Goal: Task Accomplishment & Management: Manage account settings

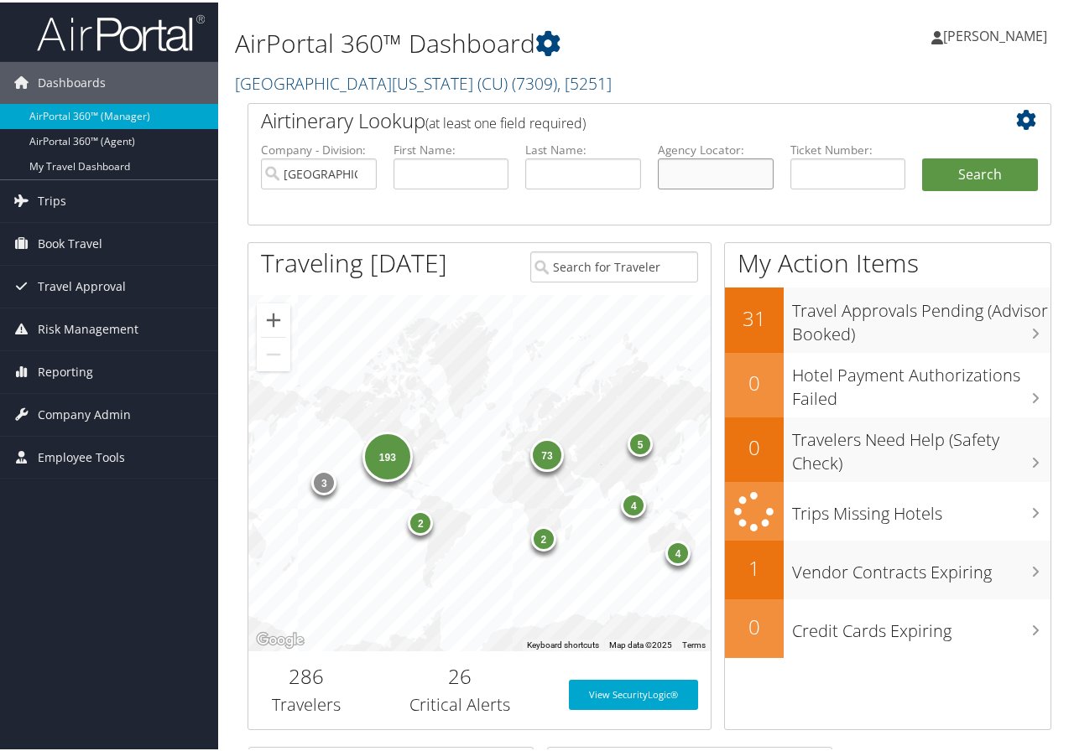
click at [707, 167] on input "text" at bounding box center [716, 171] width 116 height 31
type input "d5y2y9"
click at [922, 156] on button "Search" at bounding box center [980, 173] width 116 height 34
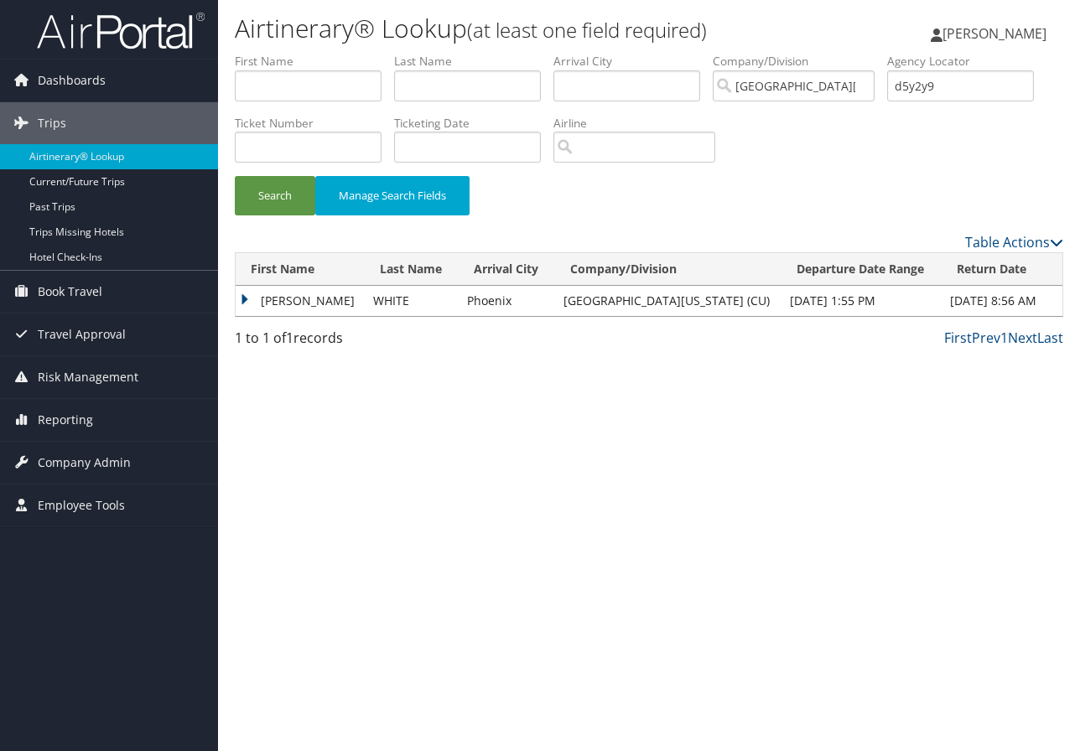
click at [1026, 447] on div "Airtinerary® Lookup (at least one field required) Marie Larsen Marie Larsen My …" at bounding box center [649, 375] width 862 height 751
click at [305, 299] on td "SAMANTHA L" at bounding box center [300, 301] width 129 height 30
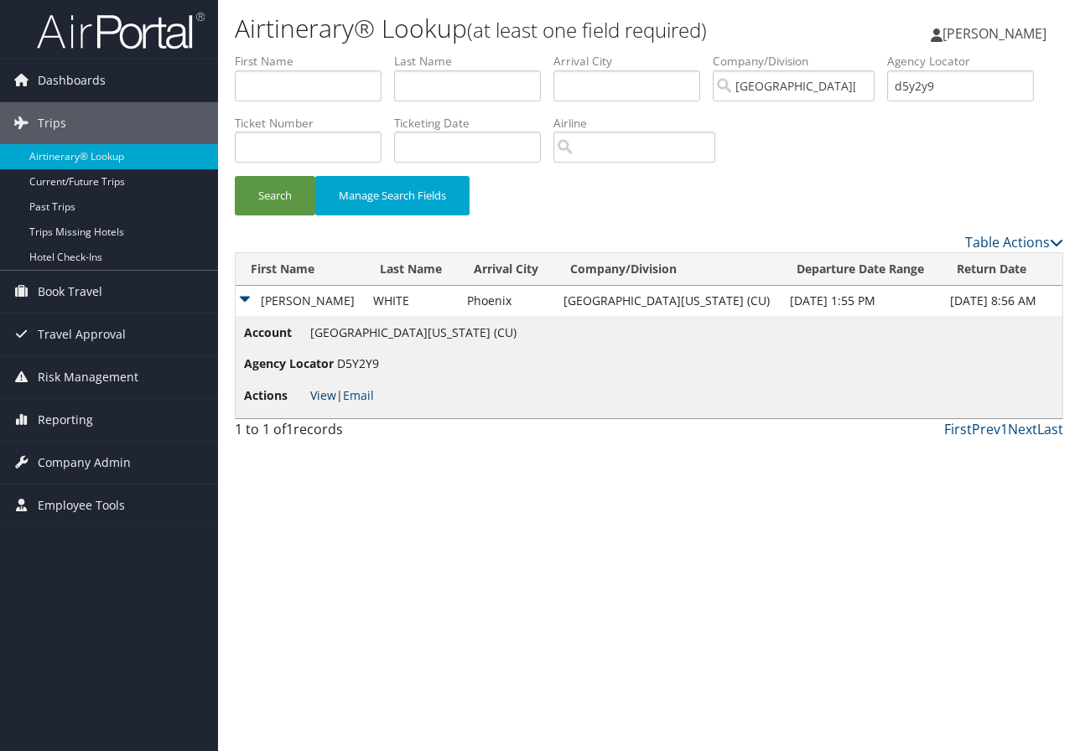
click at [326, 401] on link "View" at bounding box center [323, 395] width 26 height 16
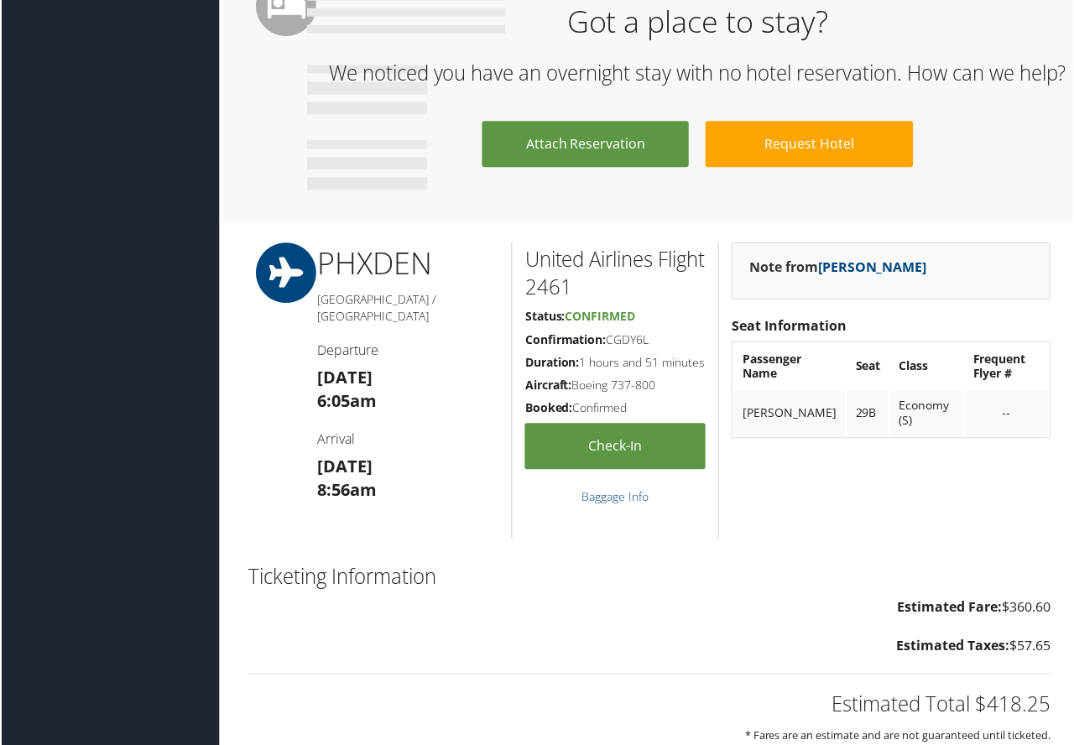
scroll to position [1146, 0]
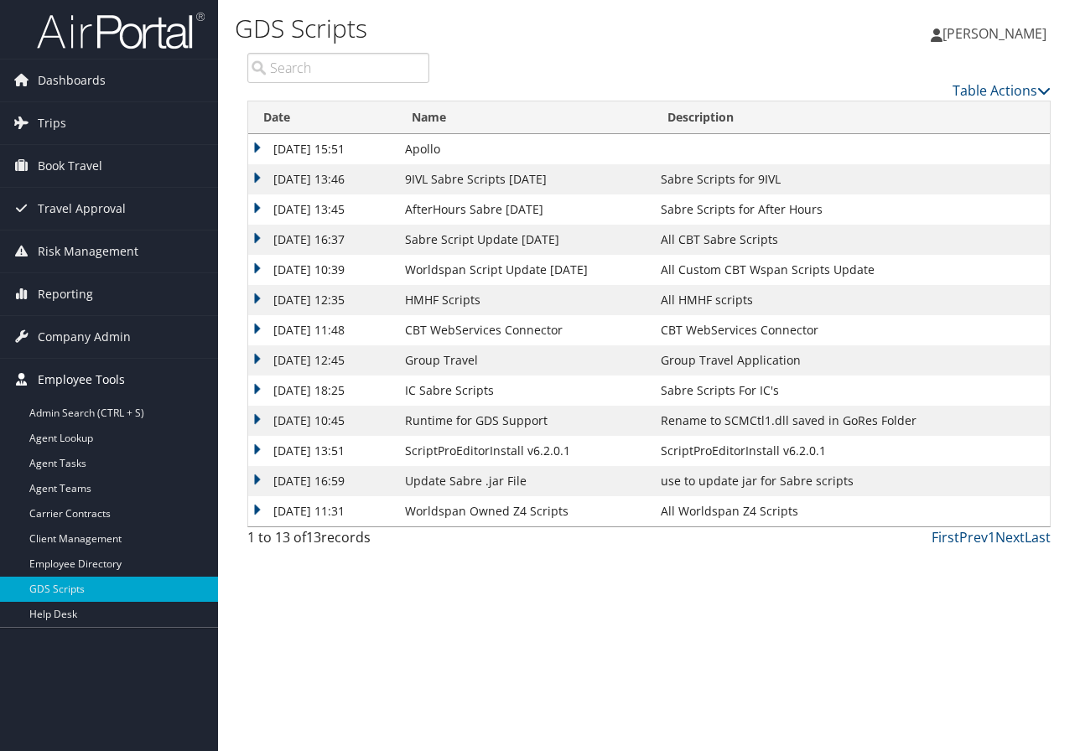
click at [110, 372] on span "Employee Tools" at bounding box center [81, 380] width 87 height 42
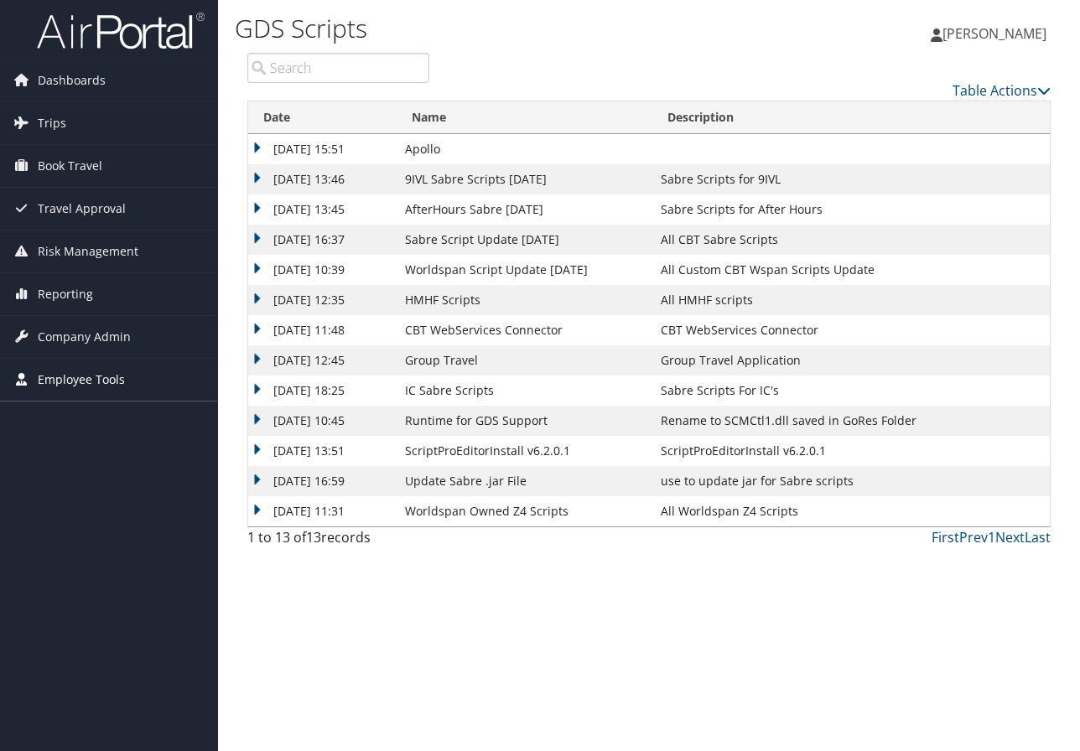
click at [110, 372] on span "Employee Tools" at bounding box center [81, 380] width 87 height 42
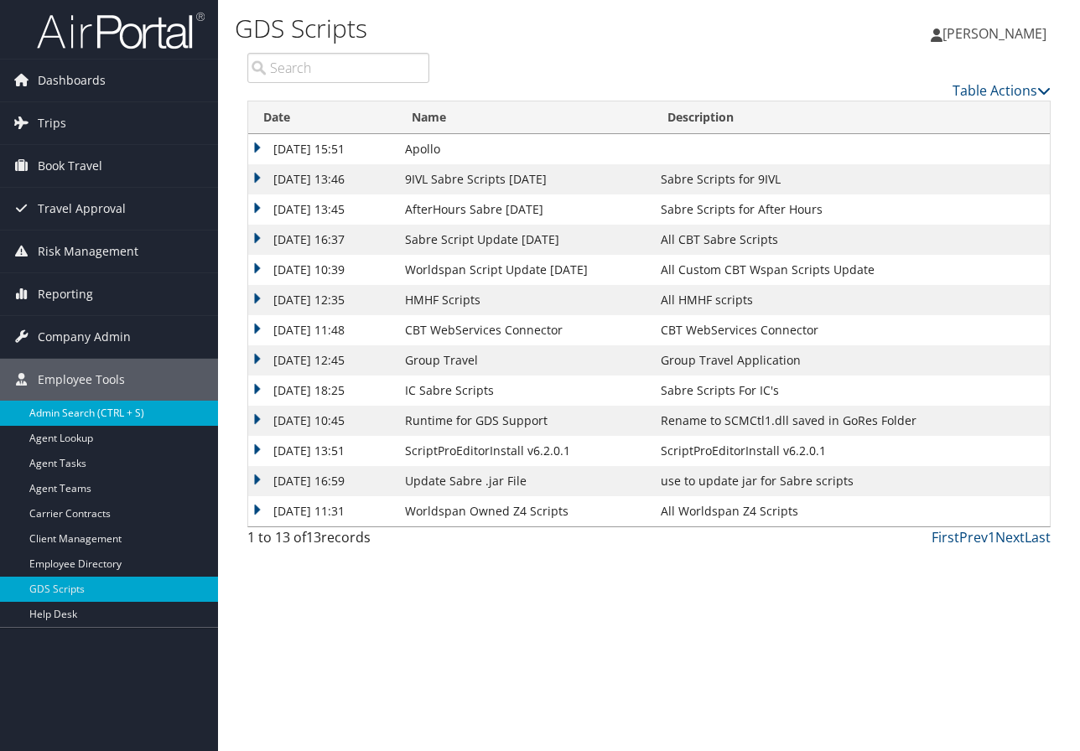
click at [81, 406] on link "Admin Search (CTRL + S)" at bounding box center [109, 413] width 218 height 25
click at [116, 330] on span "Company Admin" at bounding box center [84, 337] width 93 height 42
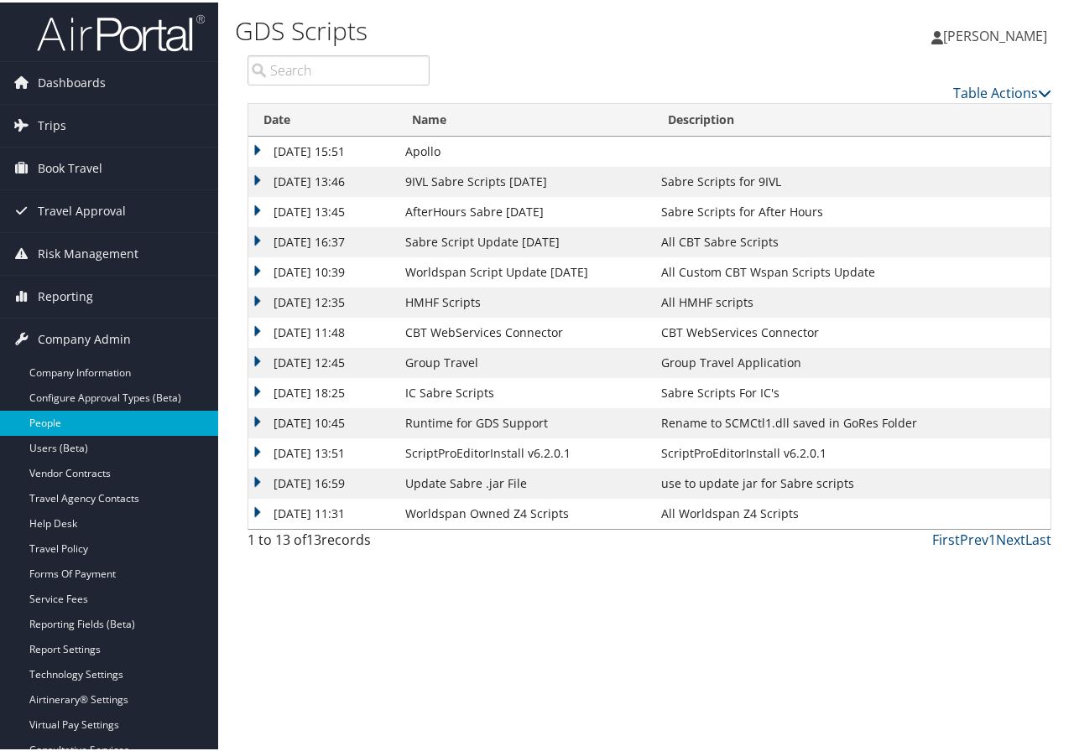
click at [62, 417] on link "People" at bounding box center [109, 420] width 218 height 25
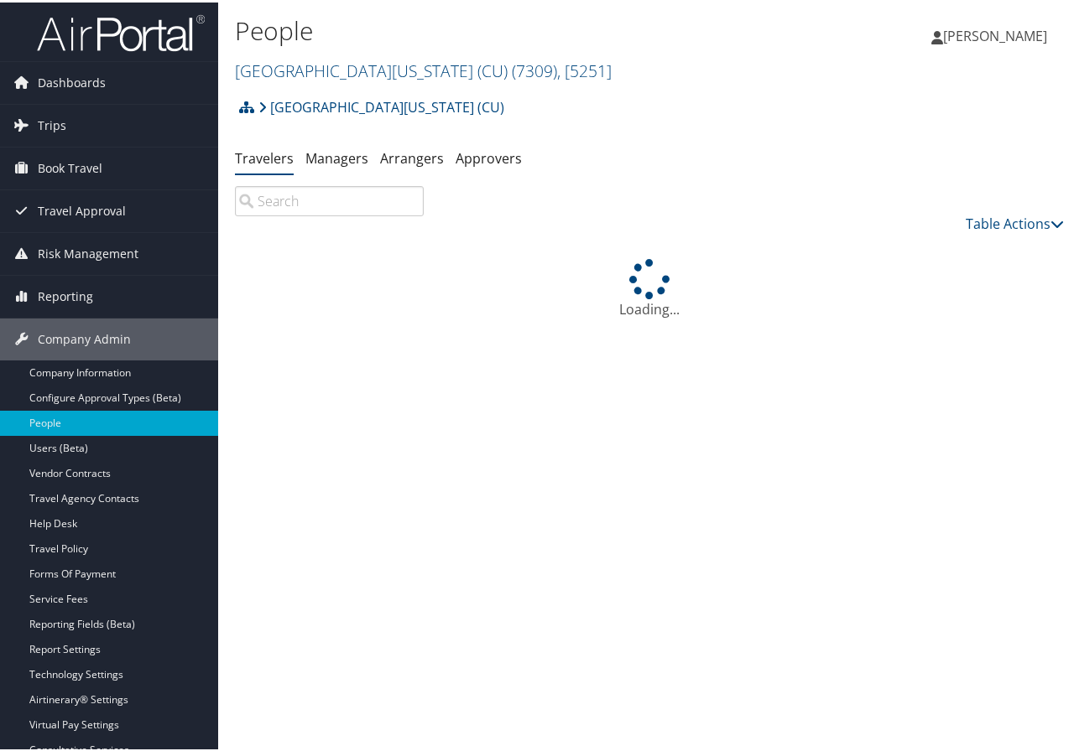
click at [307, 197] on input "search" at bounding box center [329, 199] width 189 height 30
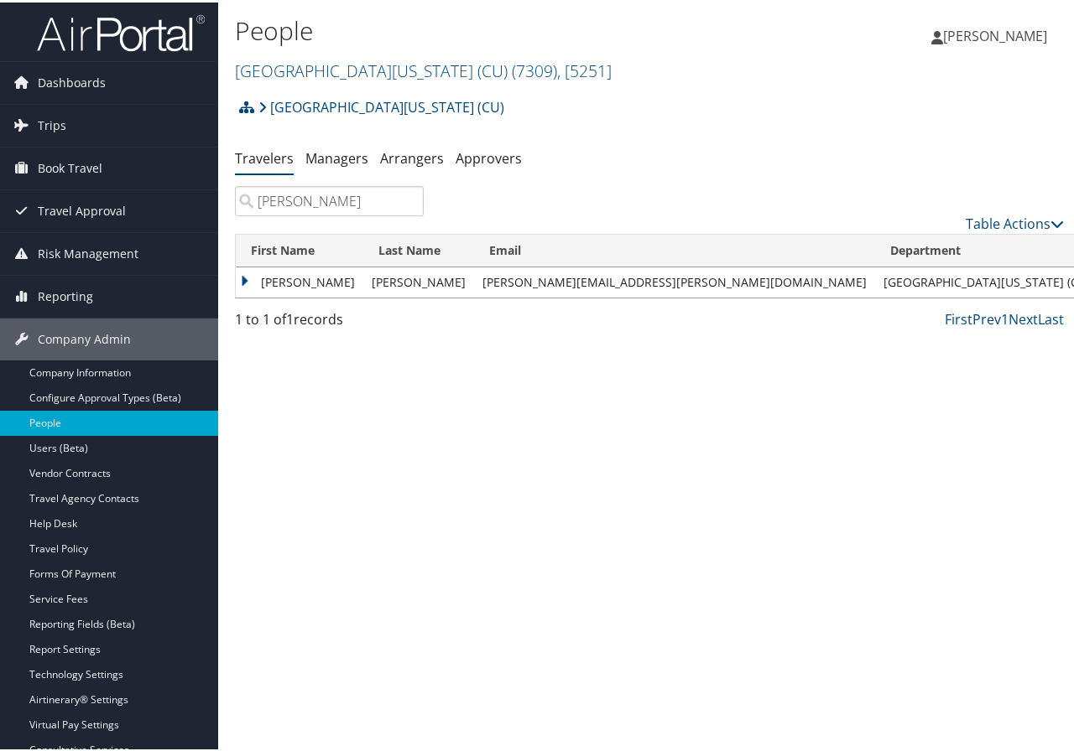
type input "[PERSON_NAME]"
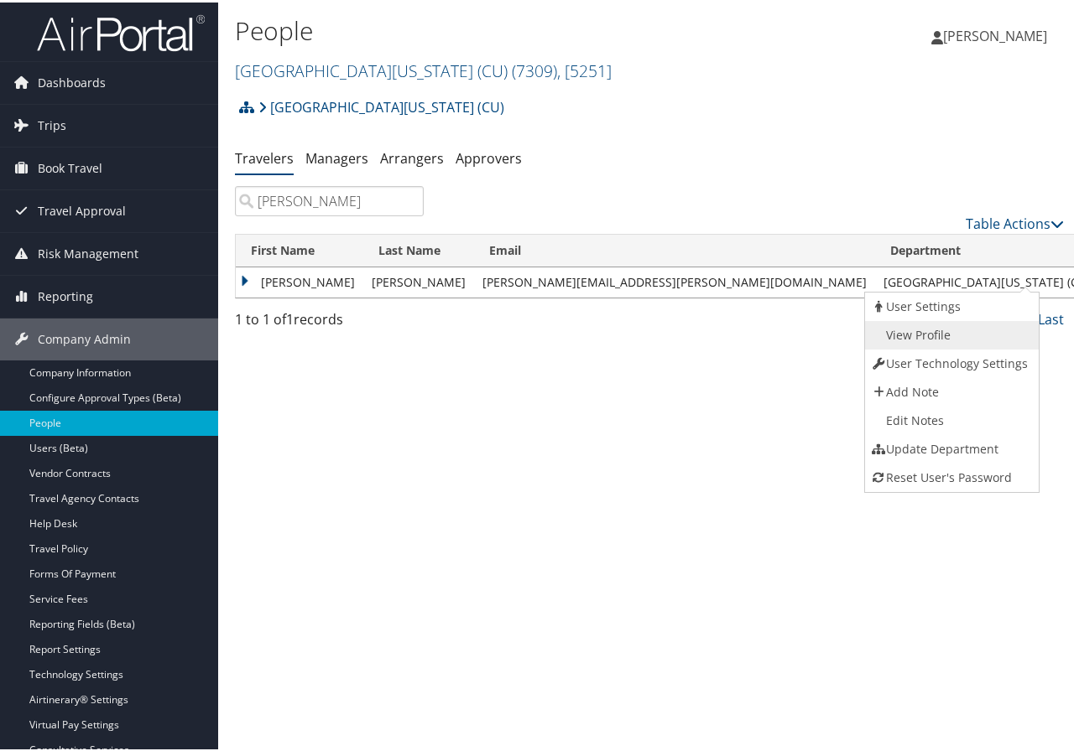
click at [936, 333] on link "View Profile" at bounding box center [950, 333] width 170 height 29
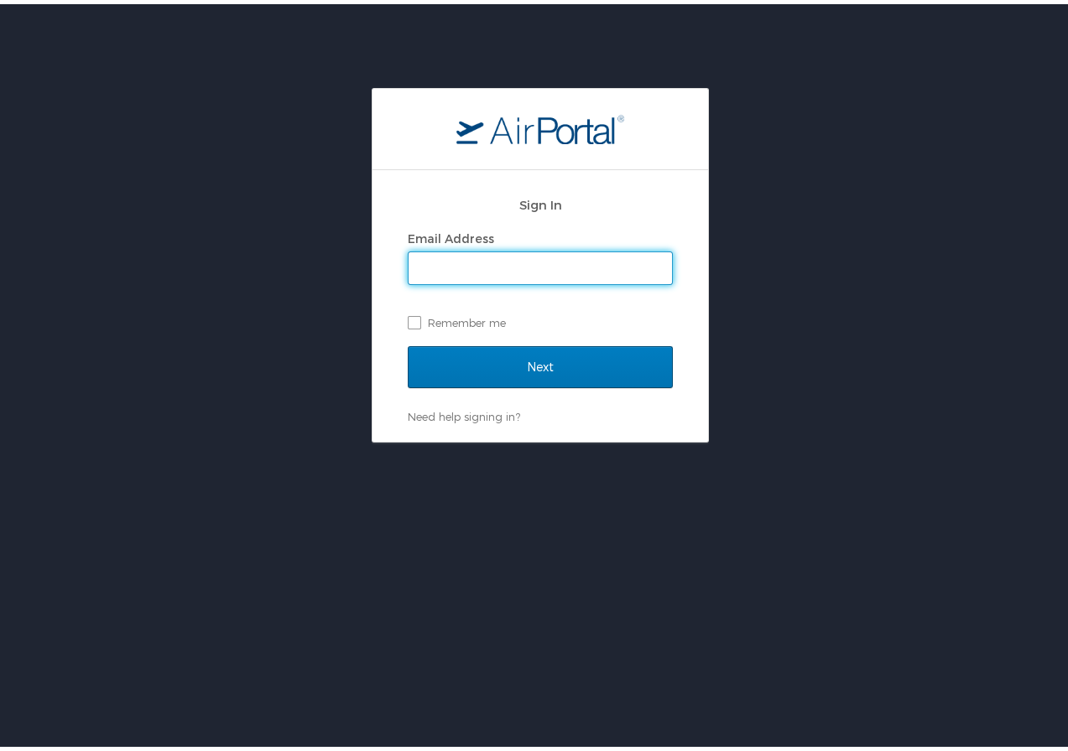
type input "marie.larsen@cbtravel.com"
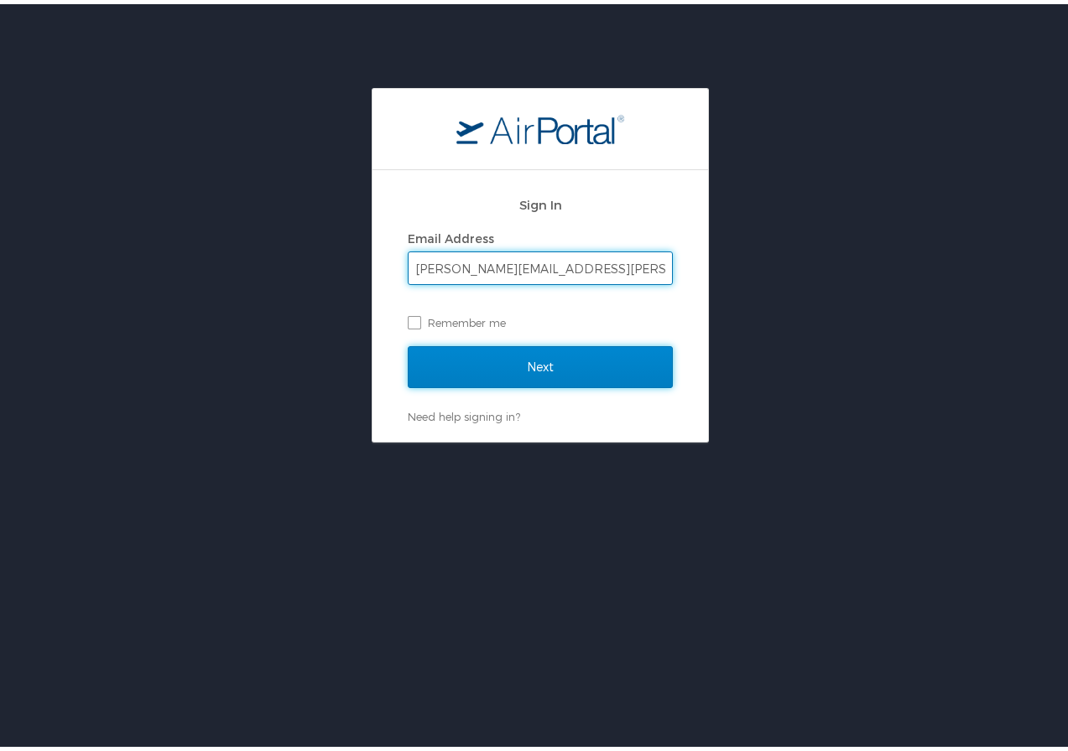
click at [487, 346] on input "Next" at bounding box center [540, 363] width 265 height 42
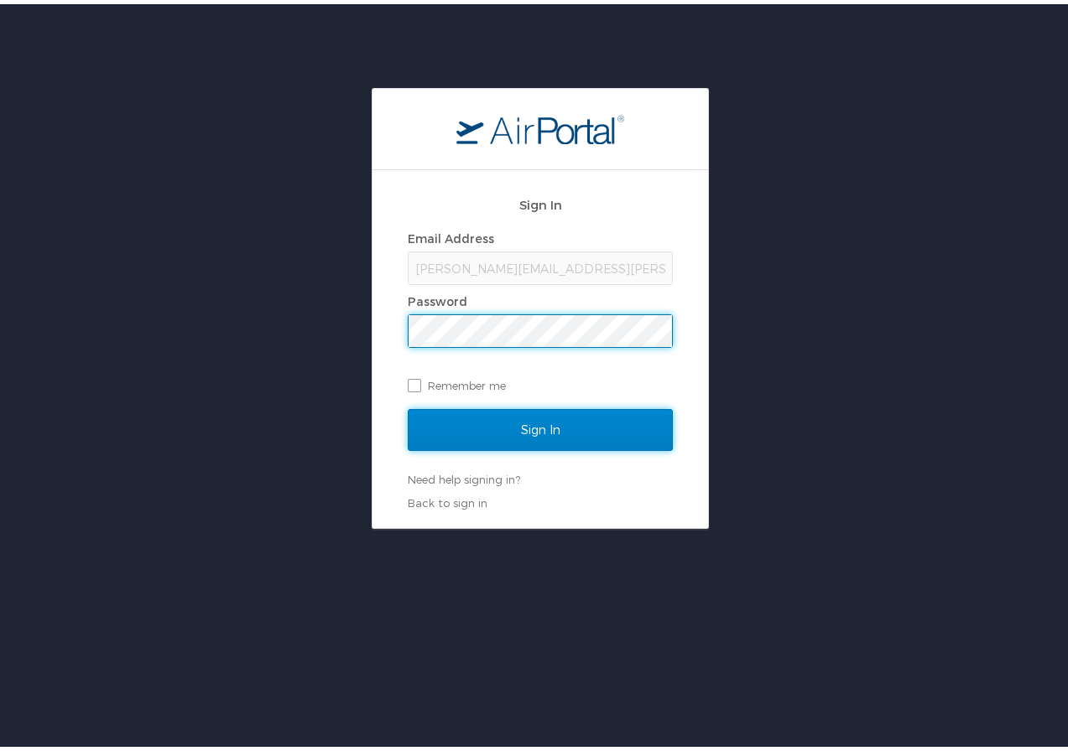
click at [509, 419] on input "Sign In" at bounding box center [540, 426] width 265 height 42
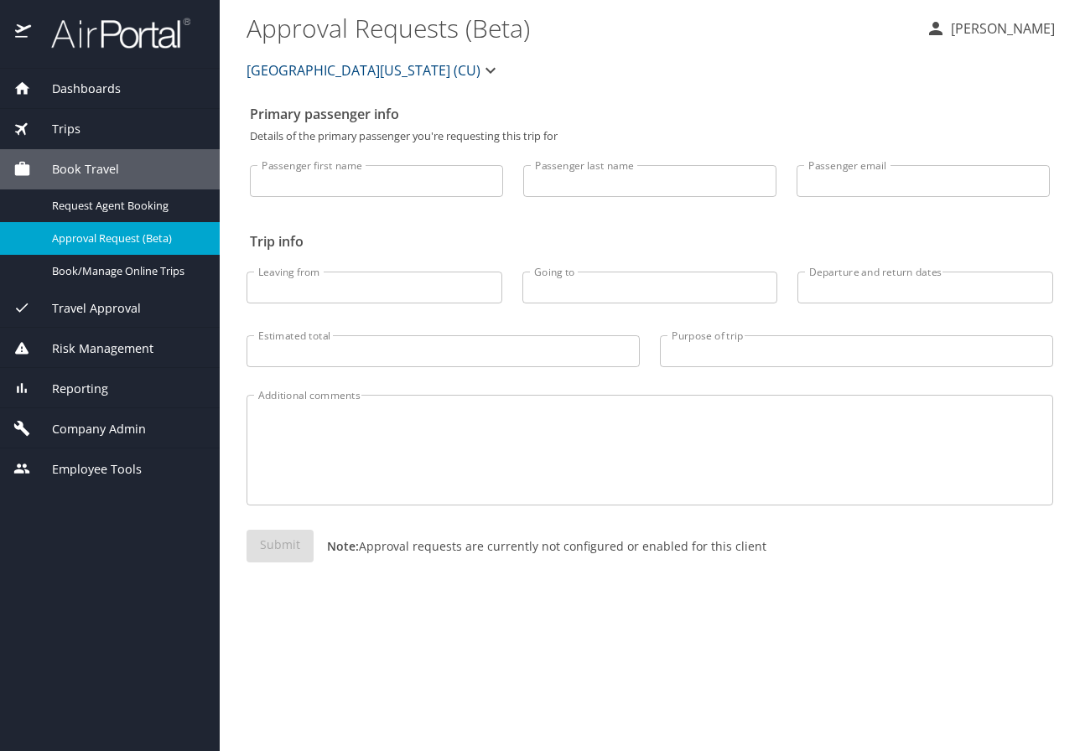
click at [130, 428] on span "Company Admin" at bounding box center [88, 429] width 115 height 18
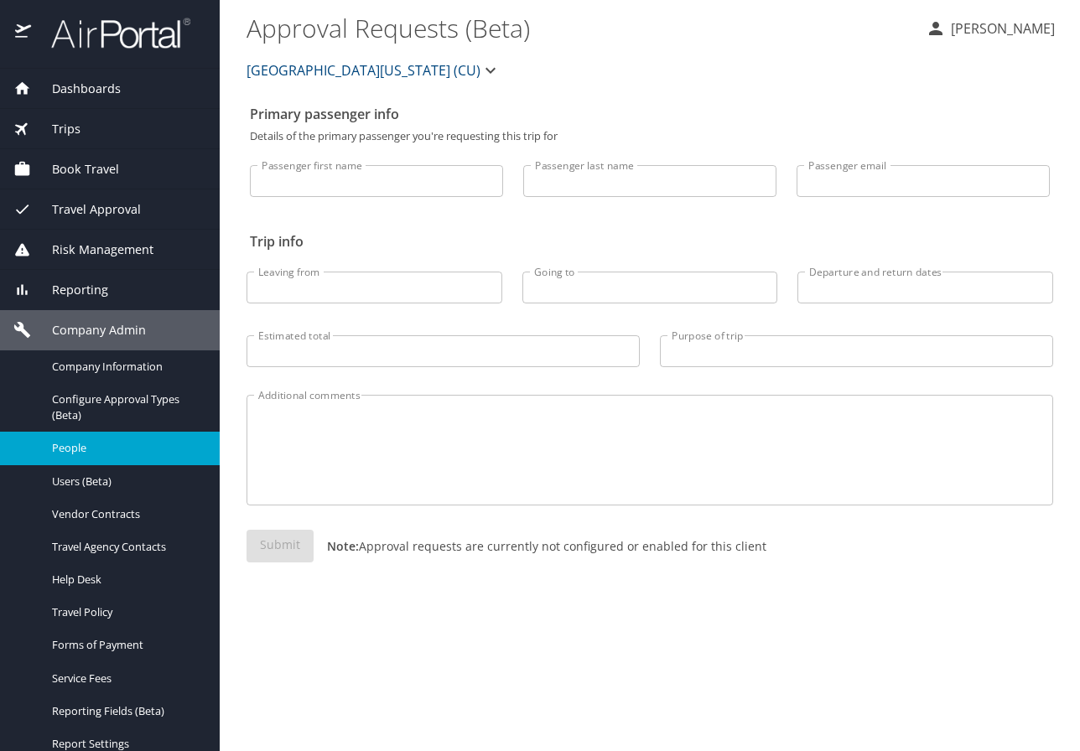
click at [88, 441] on span "People" at bounding box center [126, 448] width 148 height 16
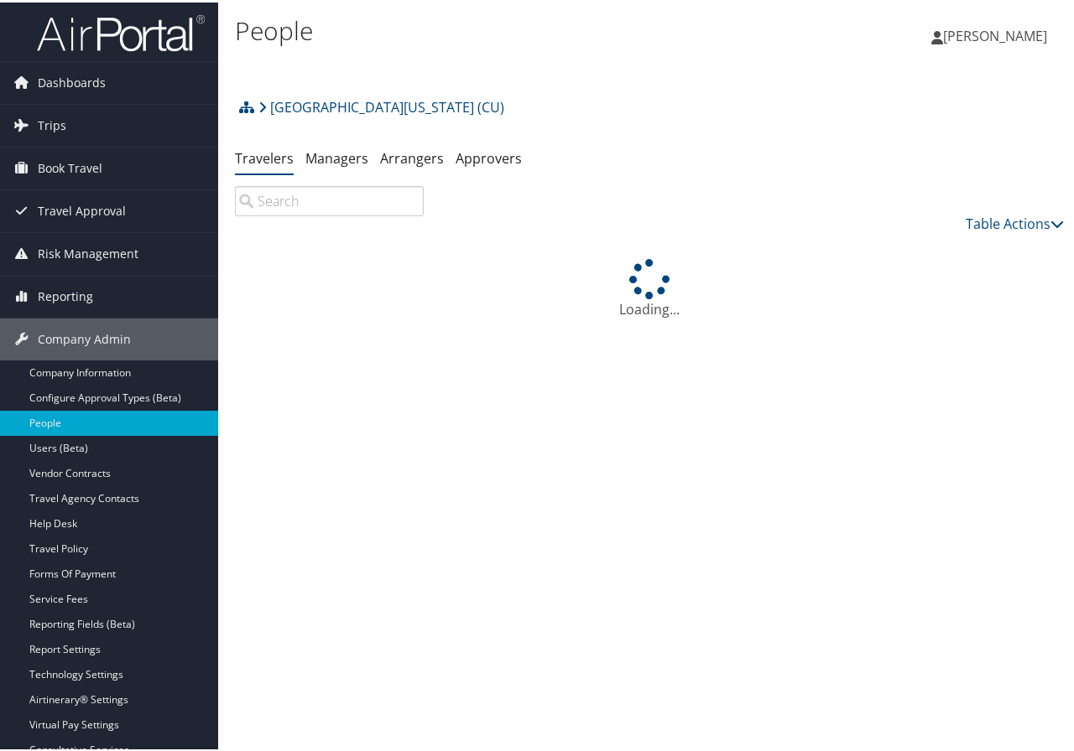
click at [310, 190] on input "search" at bounding box center [329, 199] width 189 height 30
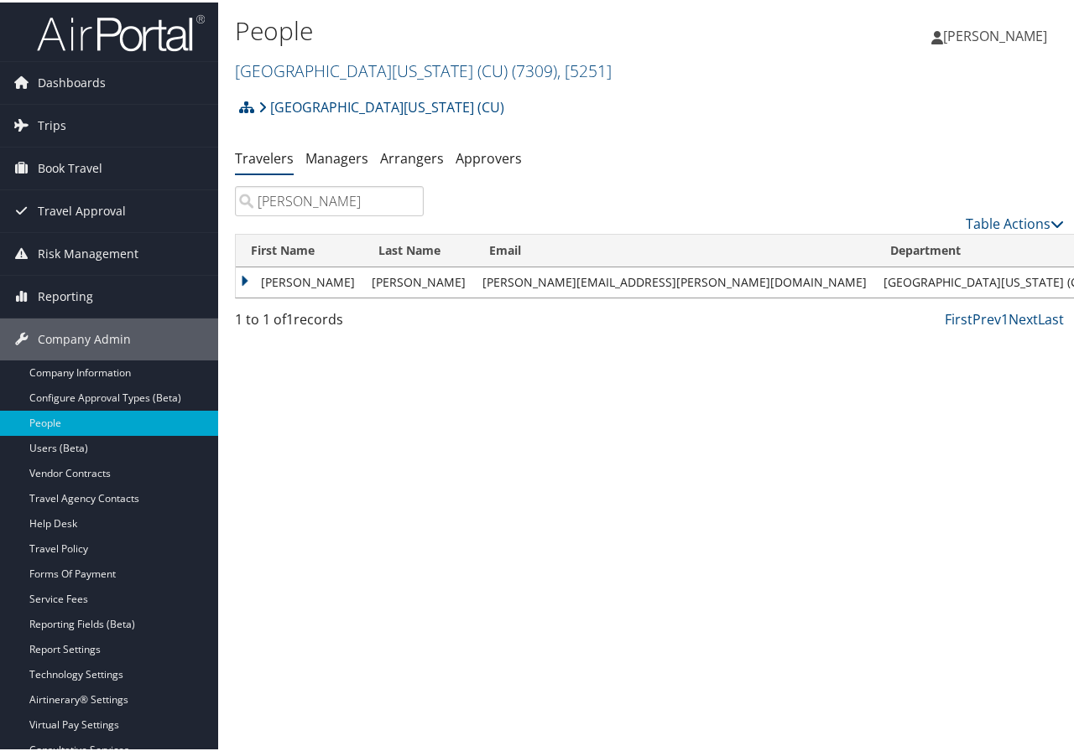
type input "[PERSON_NAME]"
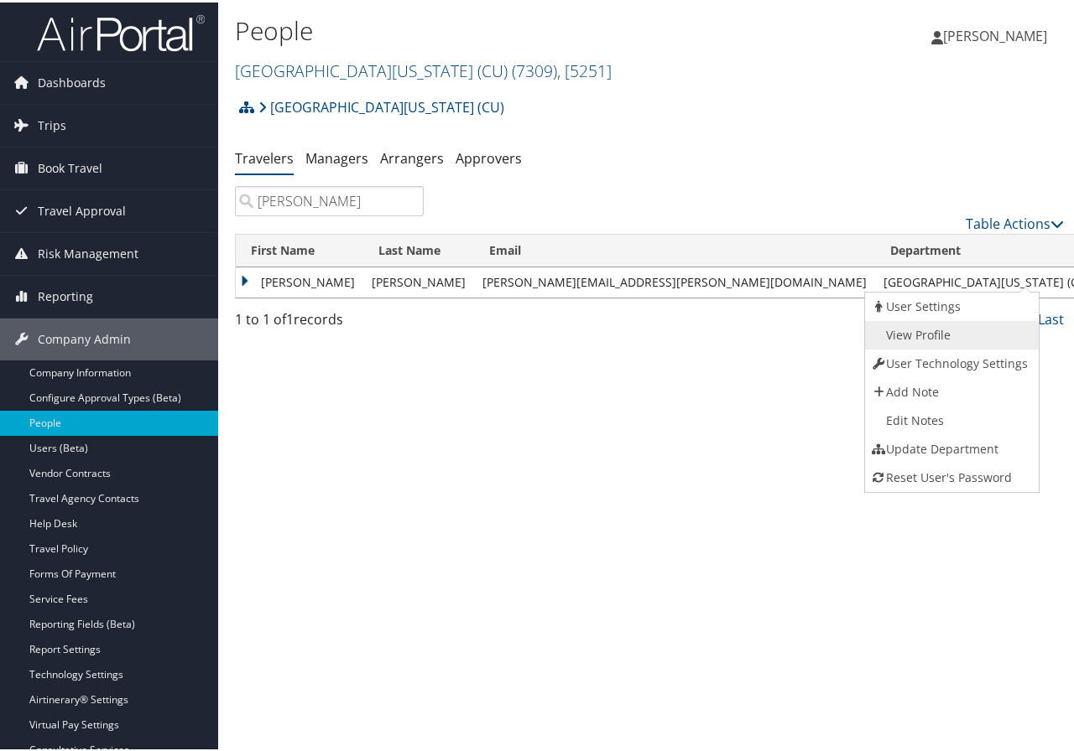
click at [961, 326] on link "View Profile" at bounding box center [950, 333] width 170 height 29
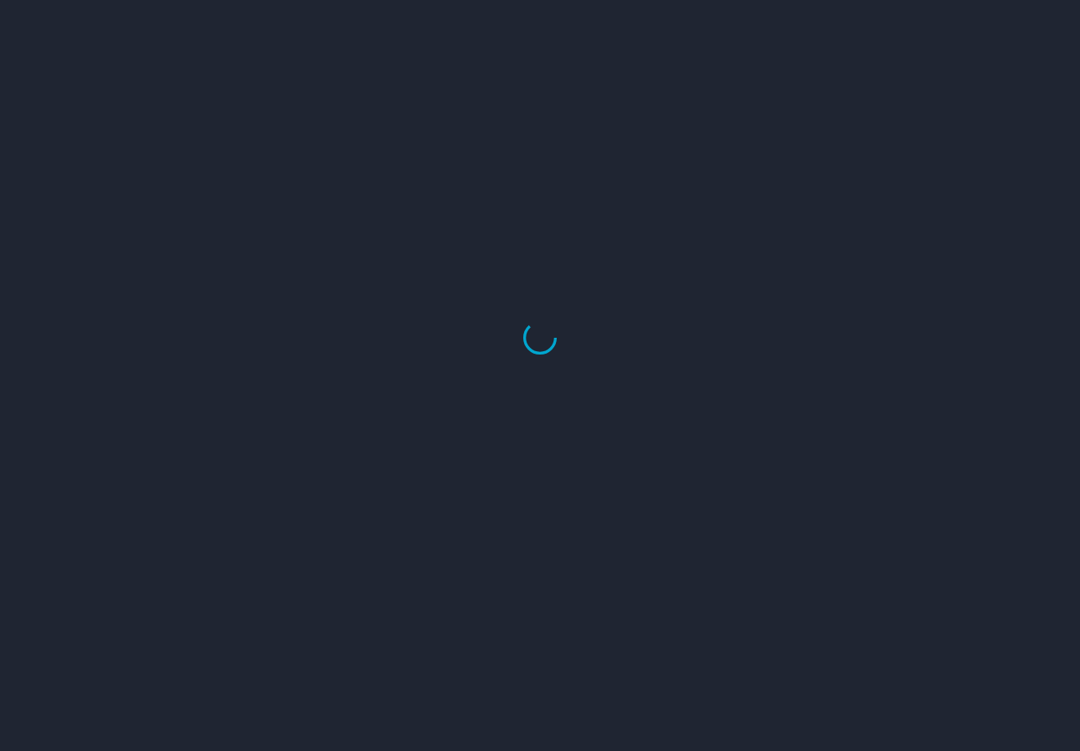
select select "US"
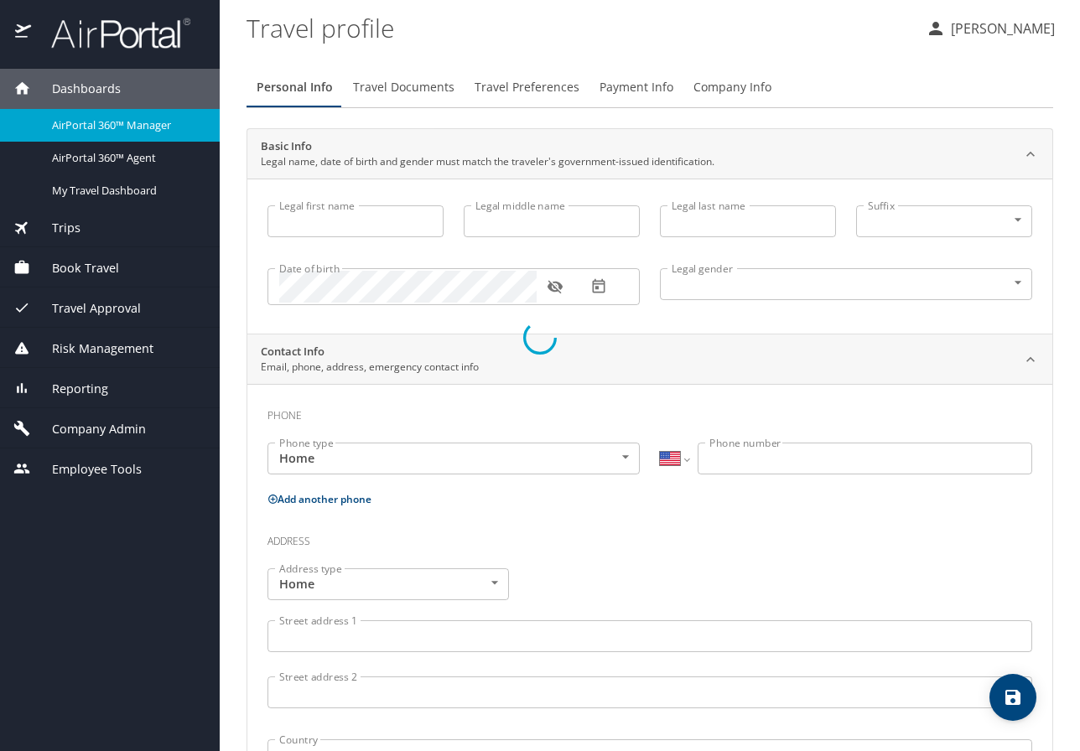
type input "[PERSON_NAME]"
type input "M"
type input "[PERSON_NAME]"
type input "Undisclosed"
select select "US"
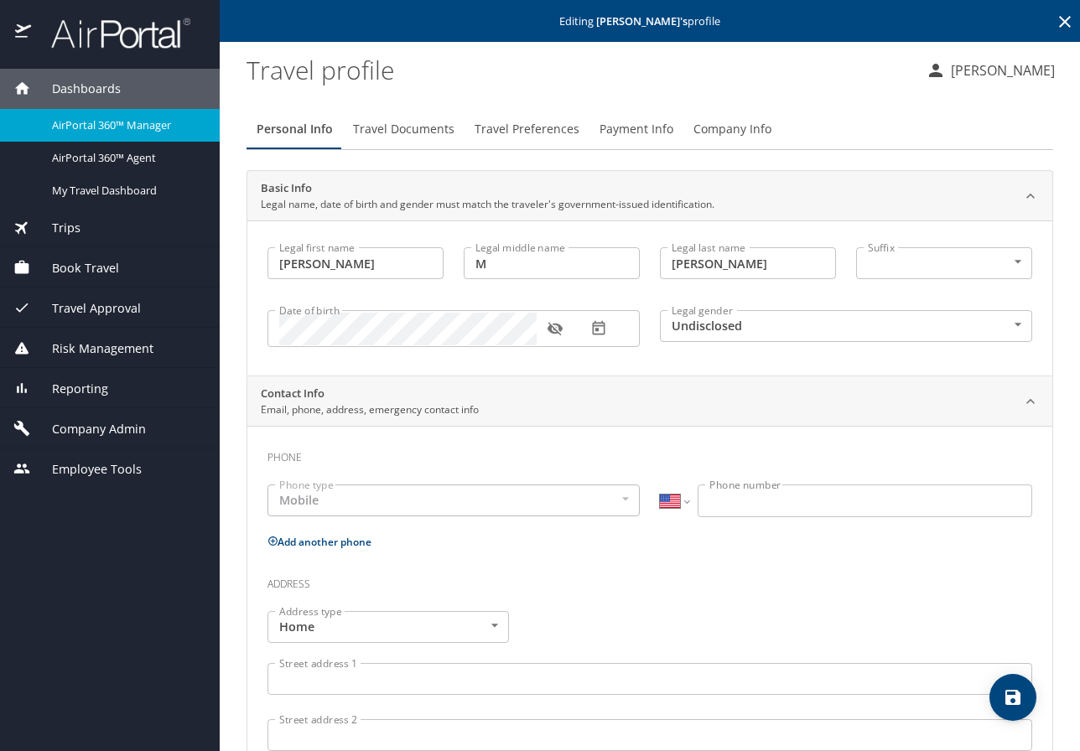
click at [554, 325] on icon "button" at bounding box center [554, 329] width 15 height 13
drag, startPoint x: 1057, startPoint y: 564, endPoint x: 1022, endPoint y: 555, distance: 36.4
click at [1057, 564] on main "Editing [PERSON_NAME] 's profile Travel profile [PERSON_NAME] Personal Info Tra…" at bounding box center [650, 375] width 860 height 751
